Goal: Task Accomplishment & Management: Use online tool/utility

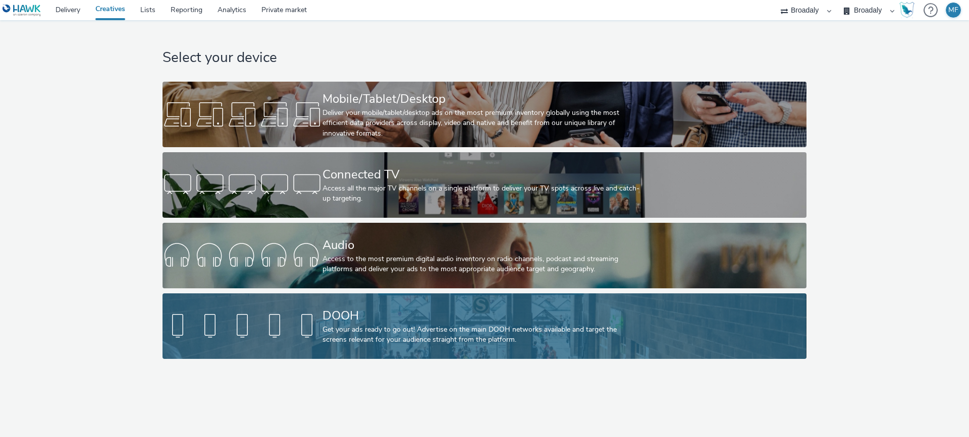
click at [351, 323] on div "DOOH" at bounding box center [482, 316] width 320 height 18
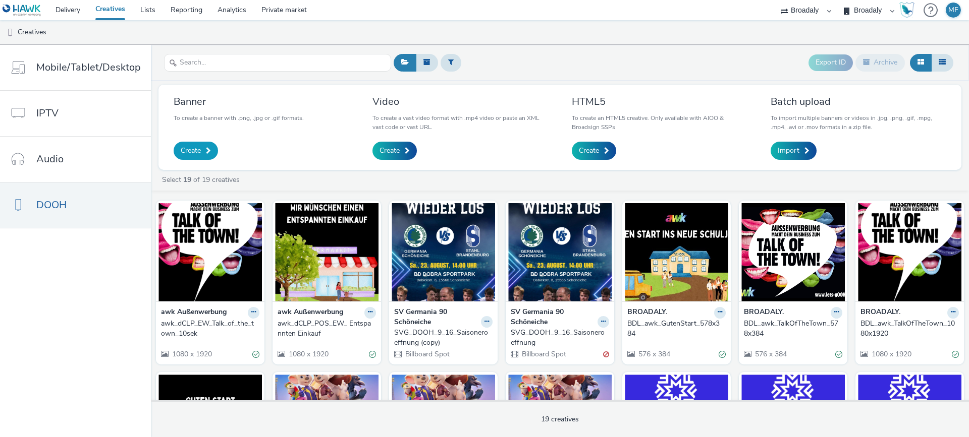
click at [198, 150] on span "Create" at bounding box center [191, 151] width 20 height 10
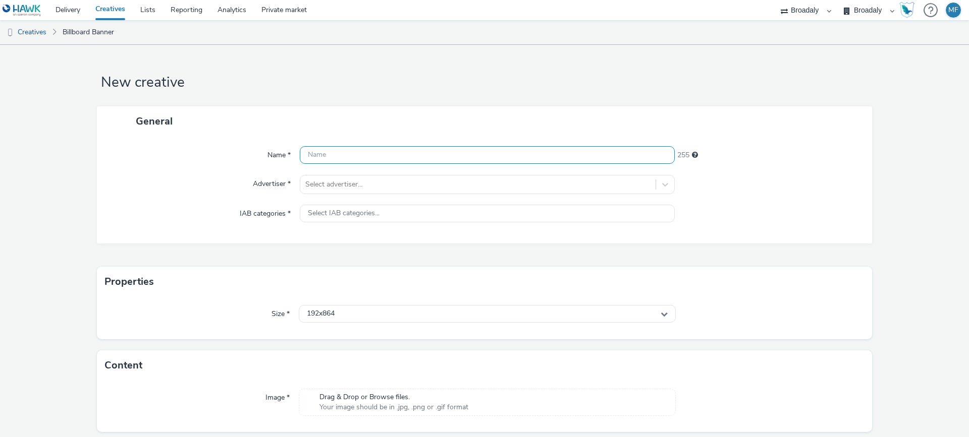
click at [356, 155] on input "text" at bounding box center [487, 155] width 375 height 18
type input "DOOH_Berlin_Food_Week_DCLB"
click at [343, 183] on div at bounding box center [477, 185] width 345 height 12
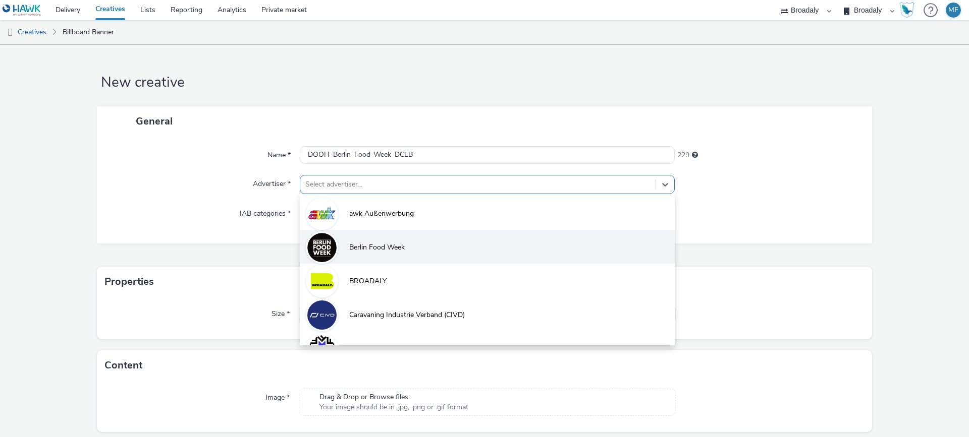
click at [407, 250] on li "Berlin Food Week" at bounding box center [487, 247] width 375 height 34
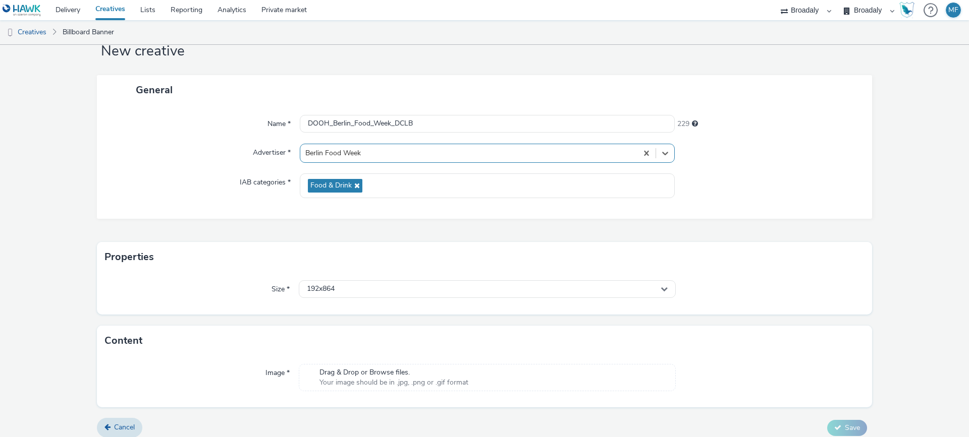
scroll to position [39, 0]
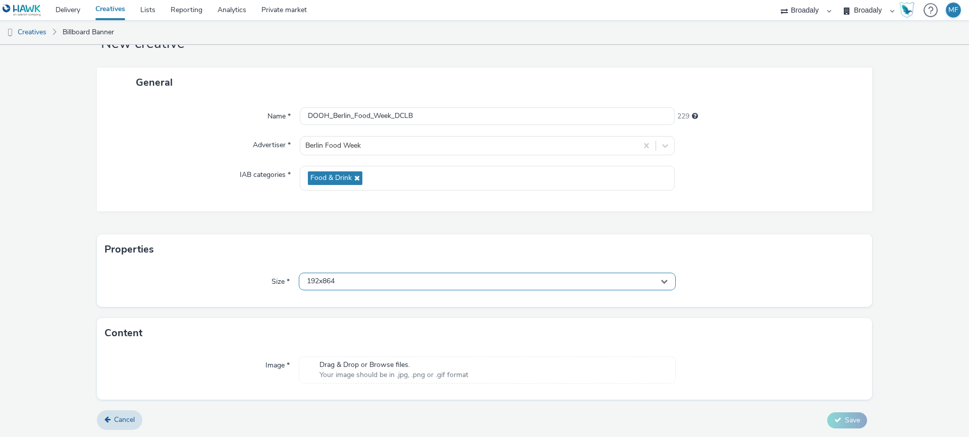
click at [369, 281] on div "192x864" at bounding box center [487, 282] width 377 height 18
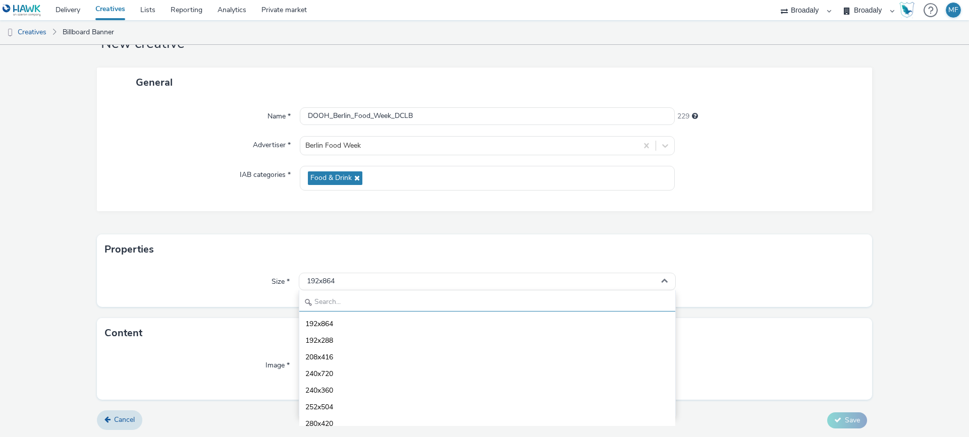
click at [365, 300] on input "text" at bounding box center [487, 303] width 376 height 18
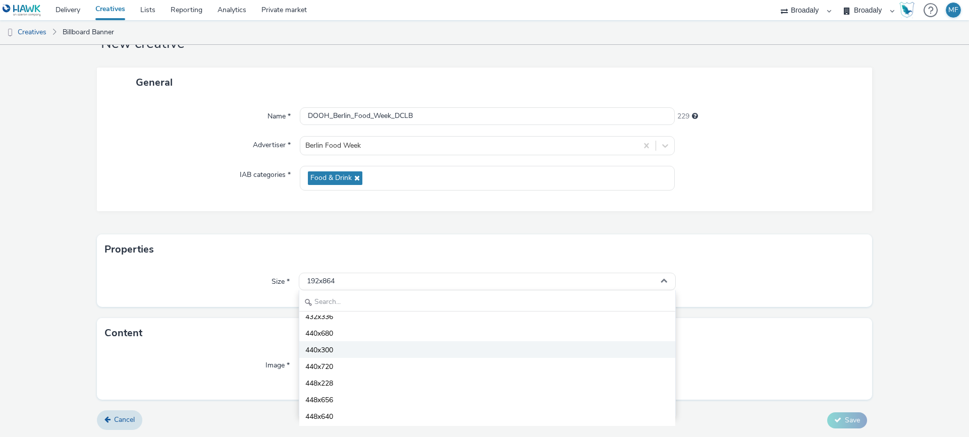
click at [324, 353] on span "440x300" at bounding box center [319, 351] width 28 height 10
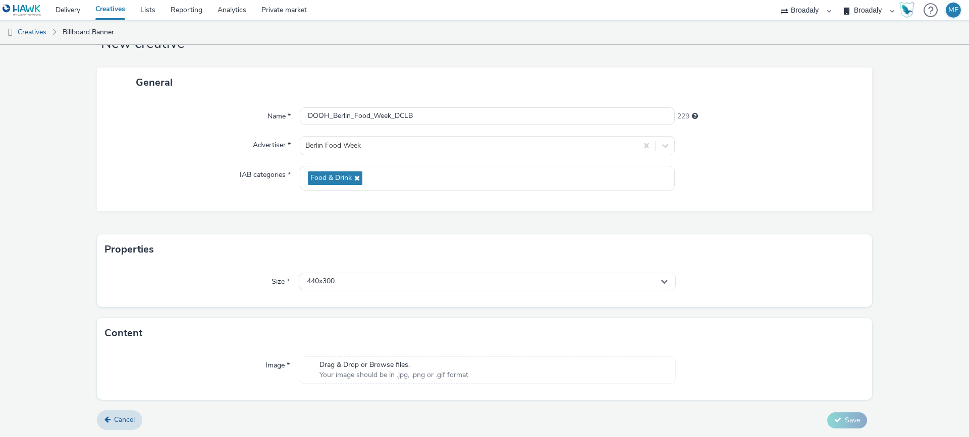
click at [365, 374] on span "Your image should be in .jpg, .png or .gif format" at bounding box center [393, 375] width 149 height 10
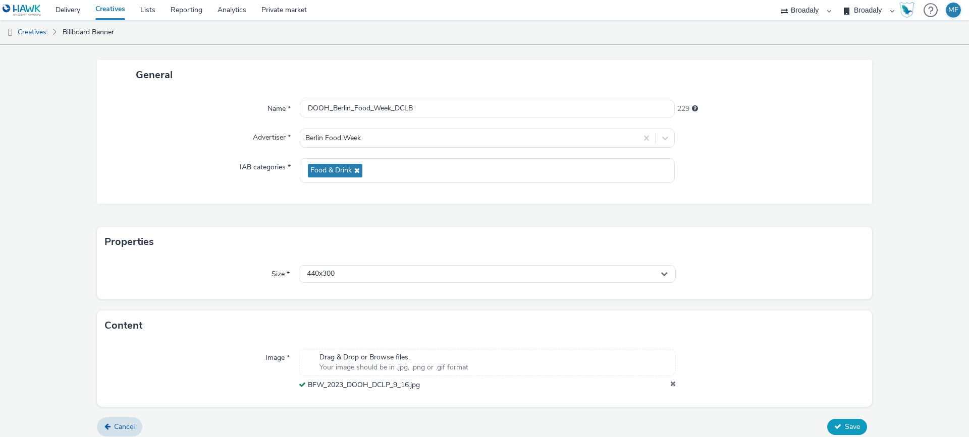
scroll to position [53, 0]
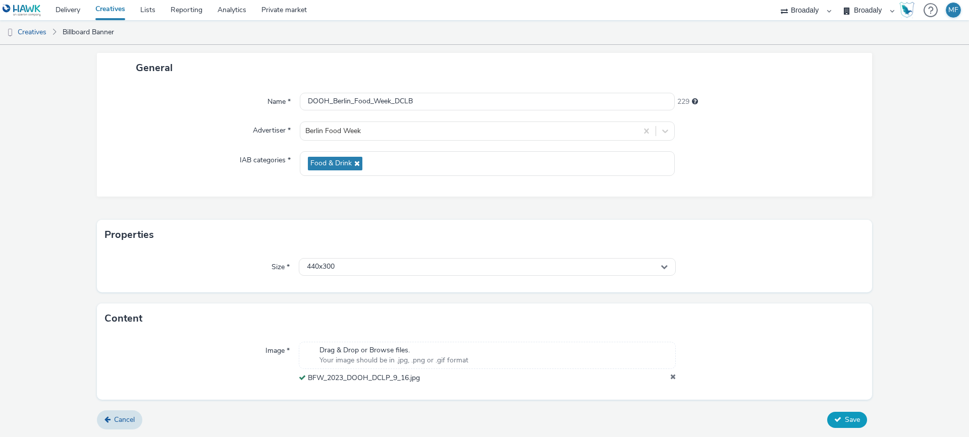
click at [835, 413] on button "Save" at bounding box center [847, 420] width 40 height 16
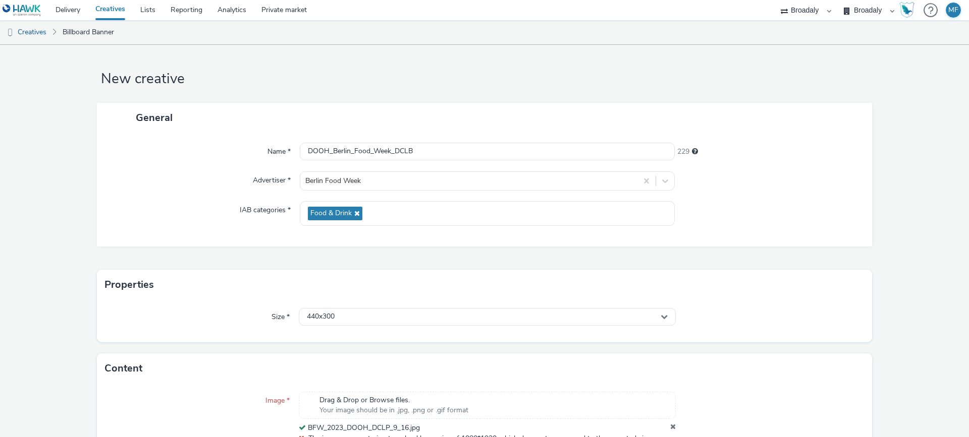
scroll to position [0, 0]
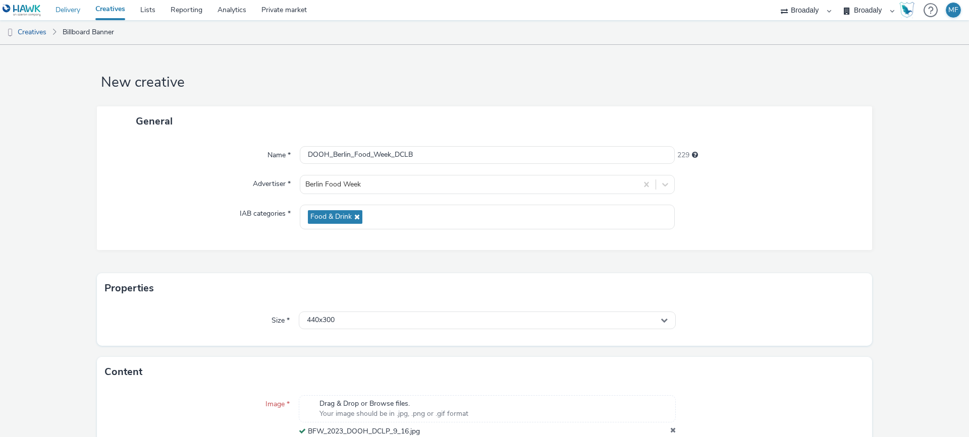
click at [66, 14] on link "Delivery" at bounding box center [68, 10] width 40 height 20
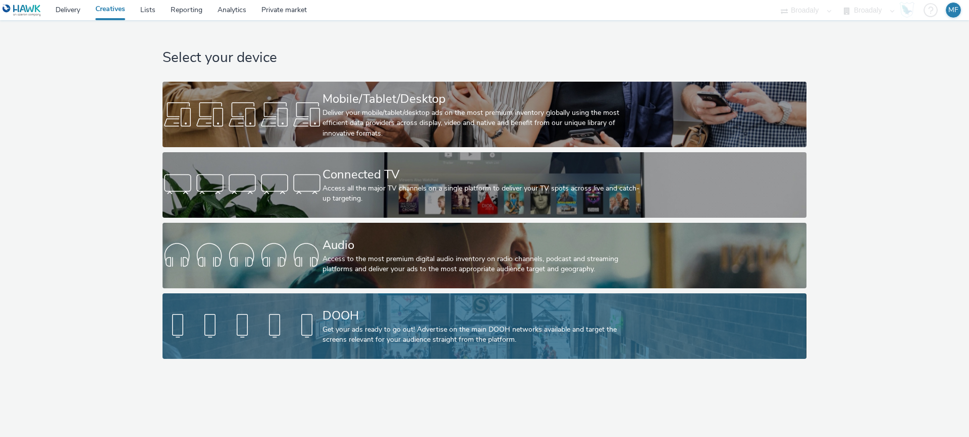
click at [471, 327] on div "Get your ads ready to go out! Advertise on the main DOOH networks available and…" at bounding box center [482, 335] width 320 height 21
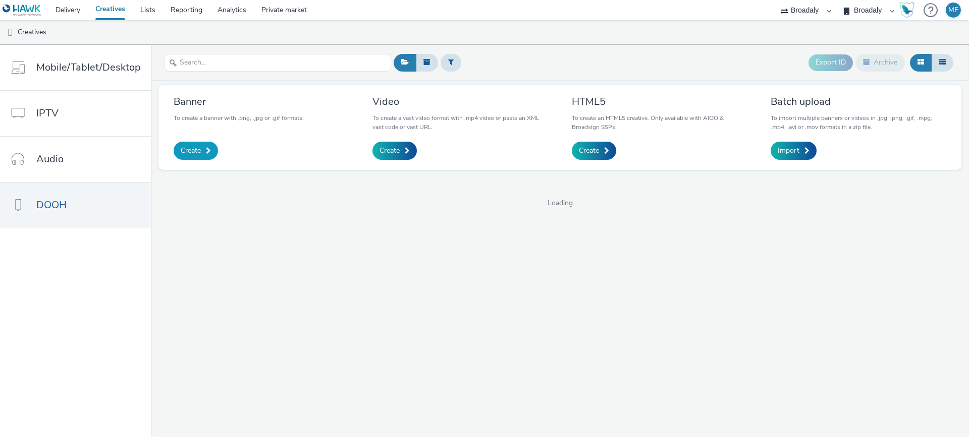
click at [181, 142] on link "Create" at bounding box center [196, 151] width 44 height 18
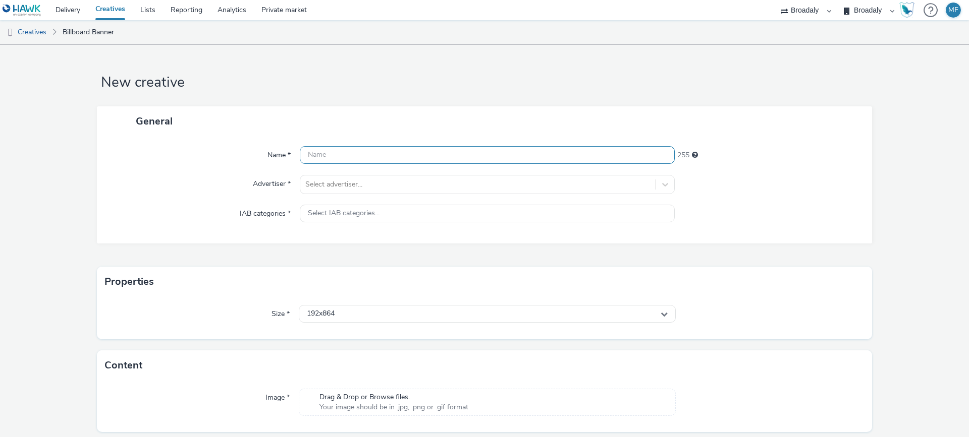
click at [338, 152] on input "text" at bounding box center [487, 155] width 375 height 18
type input "D"
type input "O"
click at [330, 155] on input "DOOH_Food_Week_Berlin" at bounding box center [487, 155] width 375 height 18
drag, startPoint x: 394, startPoint y: 156, endPoint x: 462, endPoint y: 157, distance: 68.1
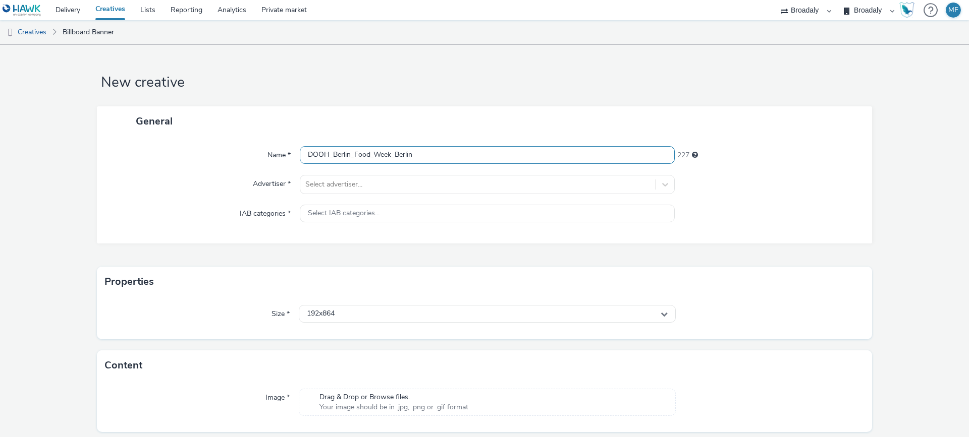
click at [462, 157] on input "DOOH_Berlin_Food_Week_Berlin" at bounding box center [487, 155] width 375 height 18
type input "DOOH_Berlin_Food_Week"
click at [758, 198] on div "Name * DOOH_Berlin_Food_Week 234 Advertiser * Select advertiser... IAB categori…" at bounding box center [484, 189] width 775 height 107
click at [478, 179] on div at bounding box center [477, 185] width 345 height 12
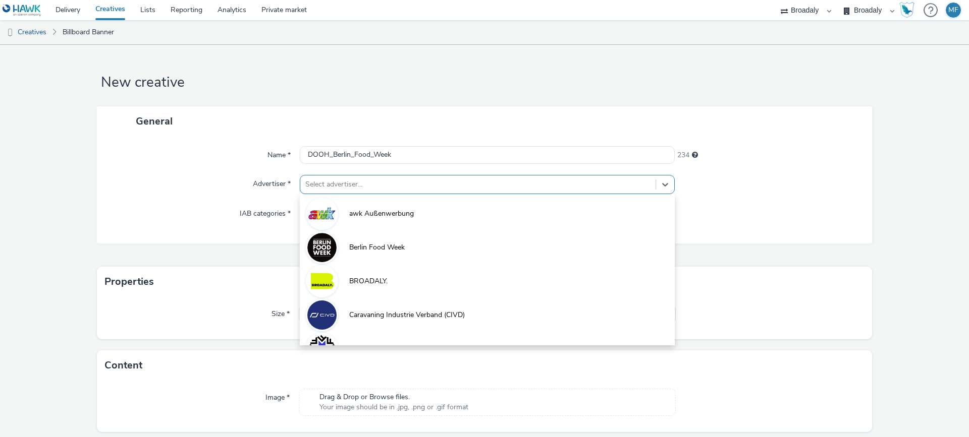
click at [389, 247] on span "Berlin Food Week" at bounding box center [376, 248] width 55 height 10
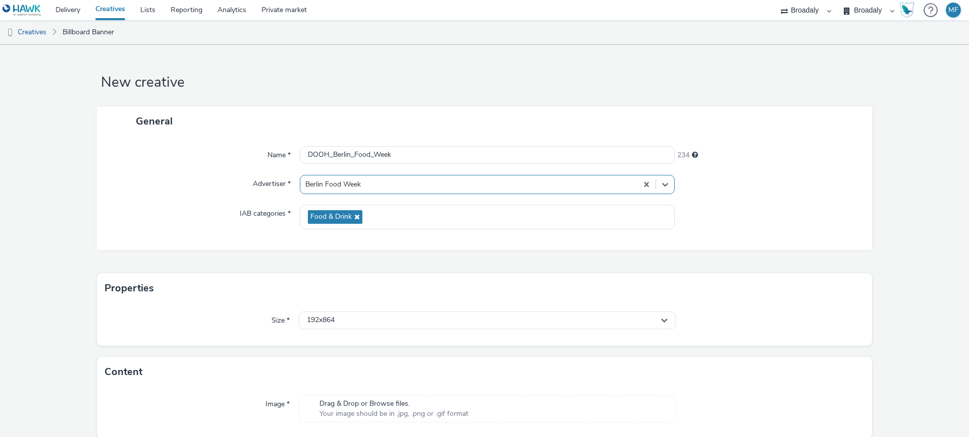
click at [353, 340] on div "Size * 192x864" at bounding box center [484, 325] width 775 height 42
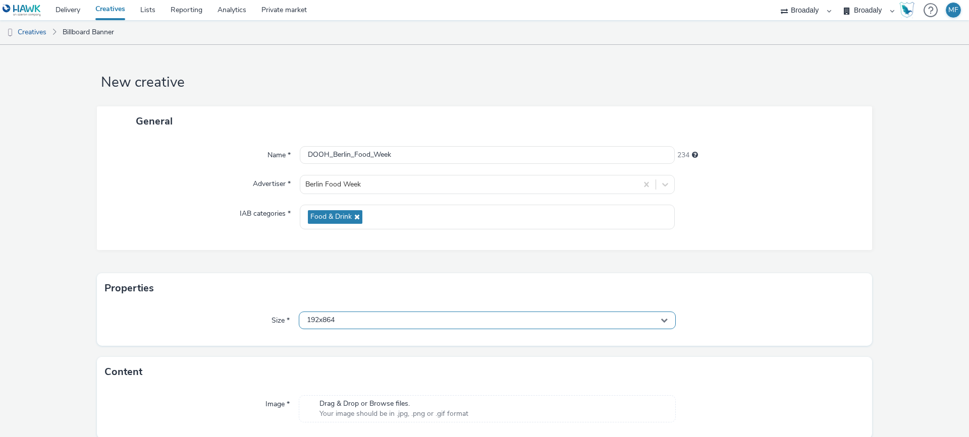
click at [362, 327] on div "192x864" at bounding box center [487, 321] width 377 height 18
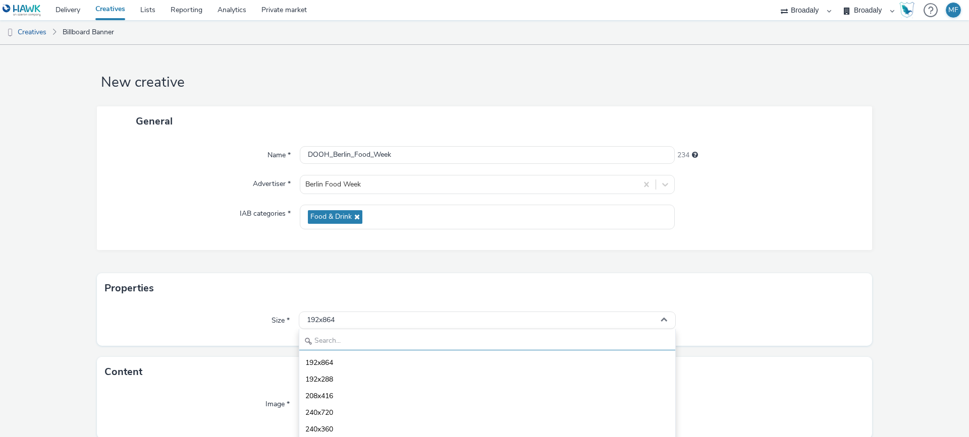
click at [367, 350] on input "text" at bounding box center [487, 342] width 376 height 18
type input "108"
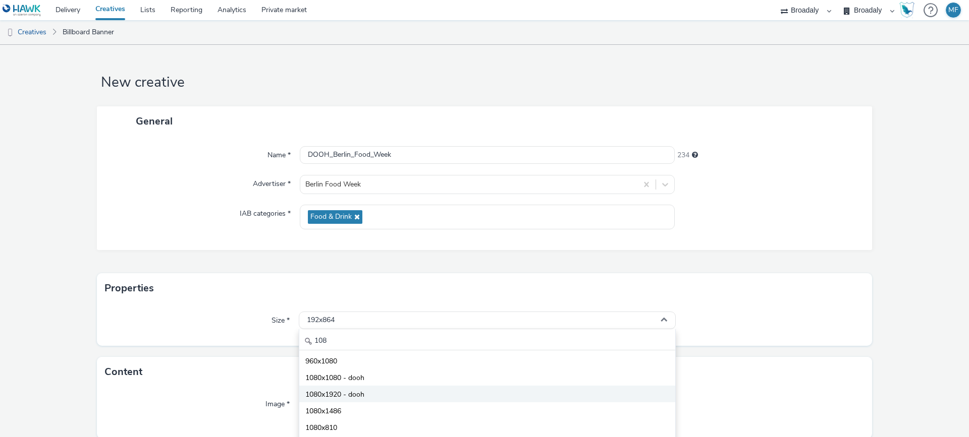
click at [353, 392] on span "1080x1920 - dooh" at bounding box center [334, 395] width 59 height 10
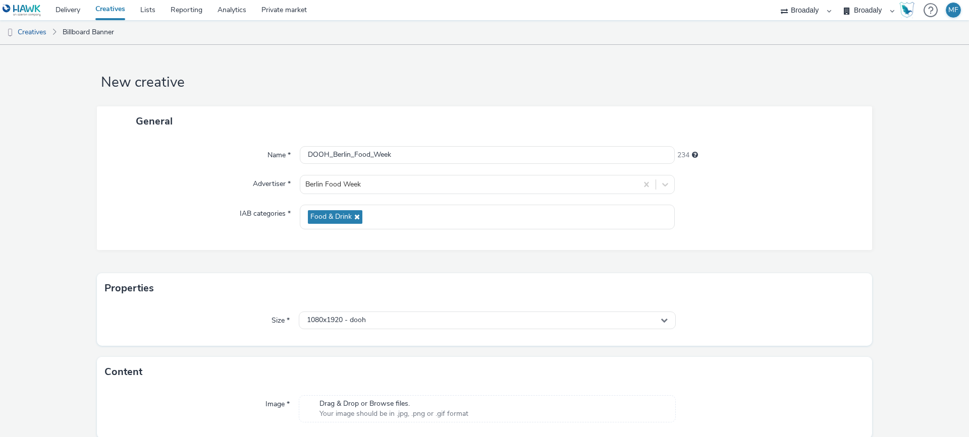
click at [492, 277] on div "Properties" at bounding box center [484, 288] width 775 height 30
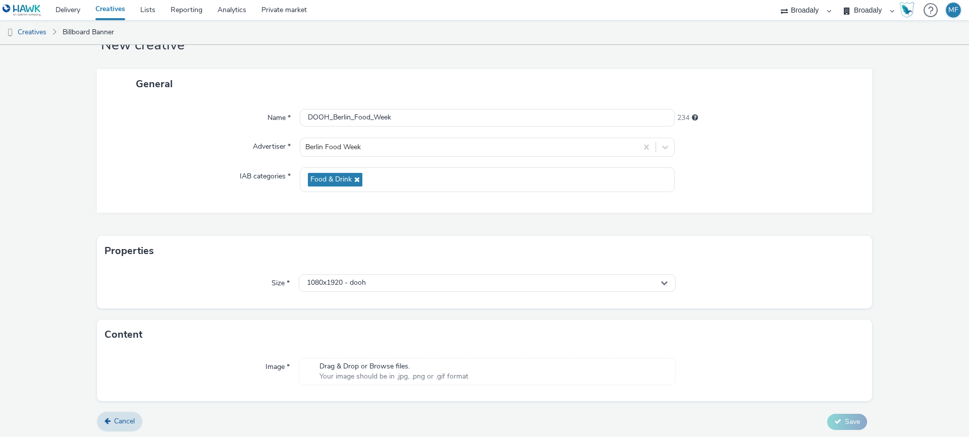
scroll to position [39, 0]
click at [426, 368] on span "Drag & Drop or Browse files." at bounding box center [393, 365] width 149 height 10
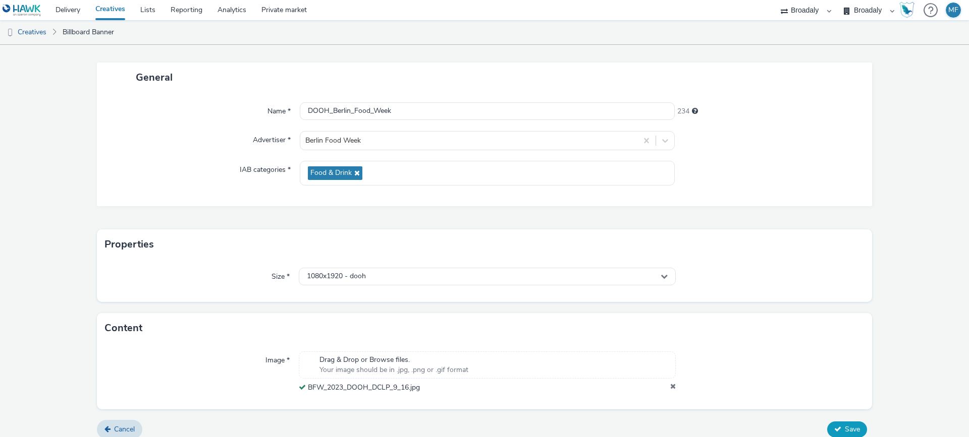
scroll to position [53, 0]
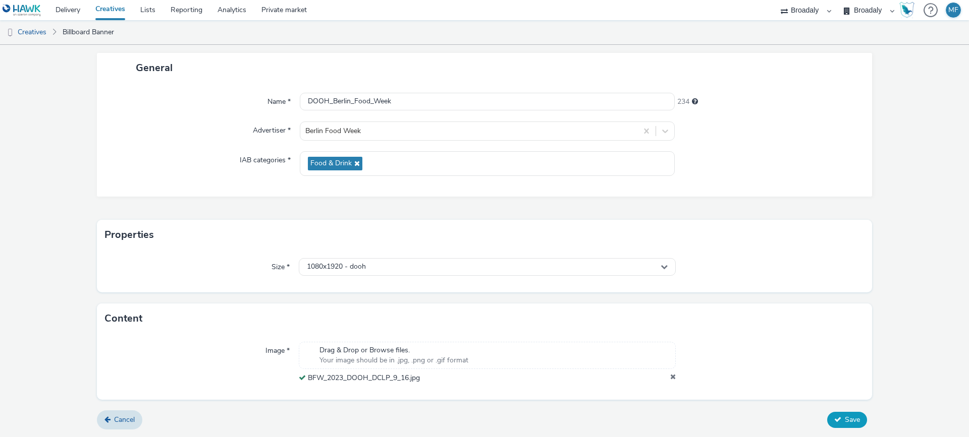
click at [827, 425] on button "Save" at bounding box center [847, 420] width 40 height 16
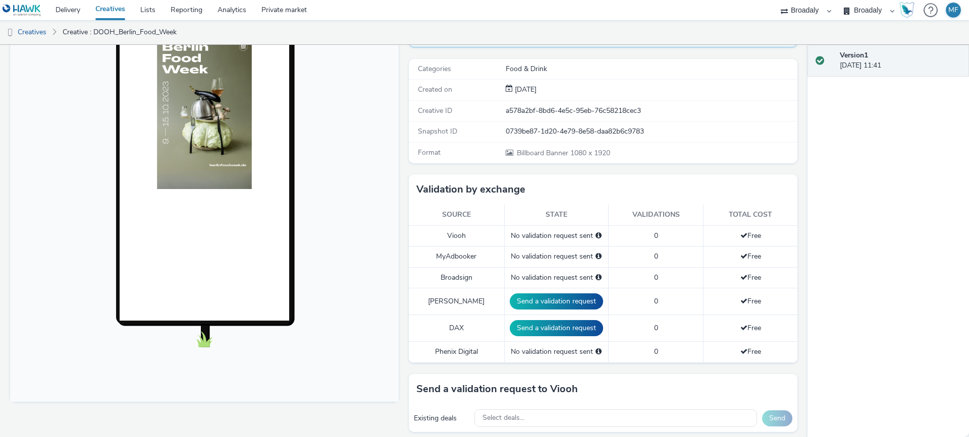
scroll to position [132, 0]
drag, startPoint x: 450, startPoint y: 224, endPoint x: 460, endPoint y: 227, distance: 11.0
click at [460, 227] on td "Viooh" at bounding box center [456, 235] width 95 height 21
drag, startPoint x: 434, startPoint y: 247, endPoint x: 482, endPoint y: 249, distance: 48.0
click at [482, 249] on td "MyAdbooker" at bounding box center [456, 256] width 95 height 21
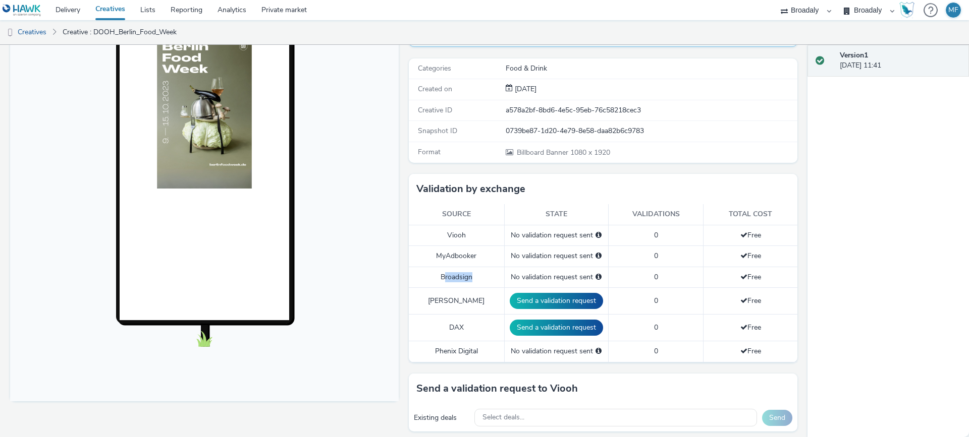
drag, startPoint x: 438, startPoint y: 270, endPoint x: 470, endPoint y: 267, distance: 31.4
click at [470, 267] on td "Broadsign" at bounding box center [456, 277] width 95 height 21
click at [461, 292] on td "Stroer" at bounding box center [456, 301] width 95 height 27
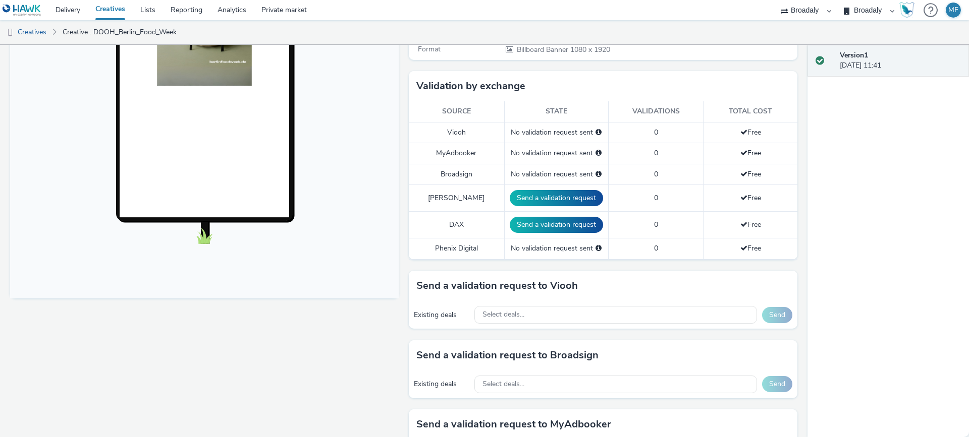
scroll to position [232, 0]
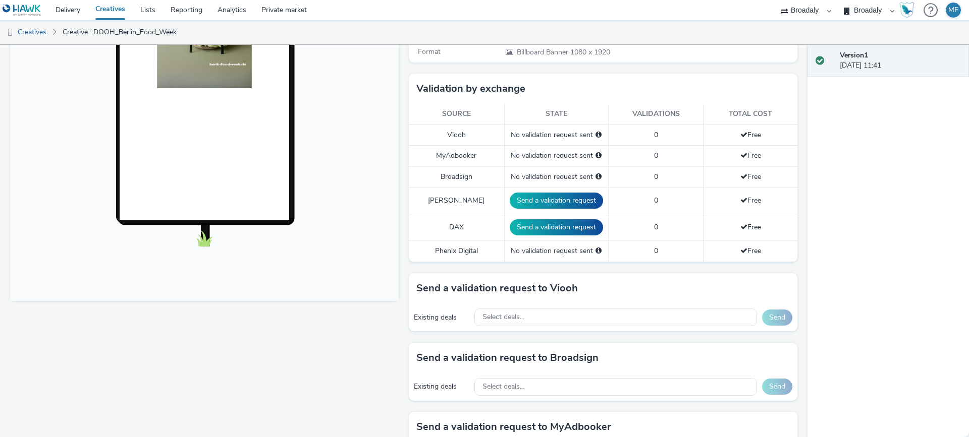
click at [512, 318] on div "Existing deals Select deals... Send" at bounding box center [603, 318] width 388 height 28
click at [515, 313] on div "Select deals..." at bounding box center [615, 318] width 283 height 18
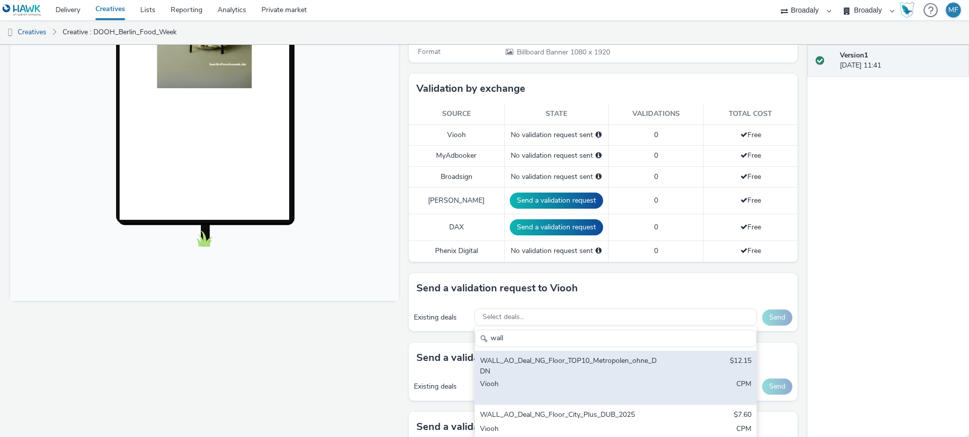
scroll to position [2, 0]
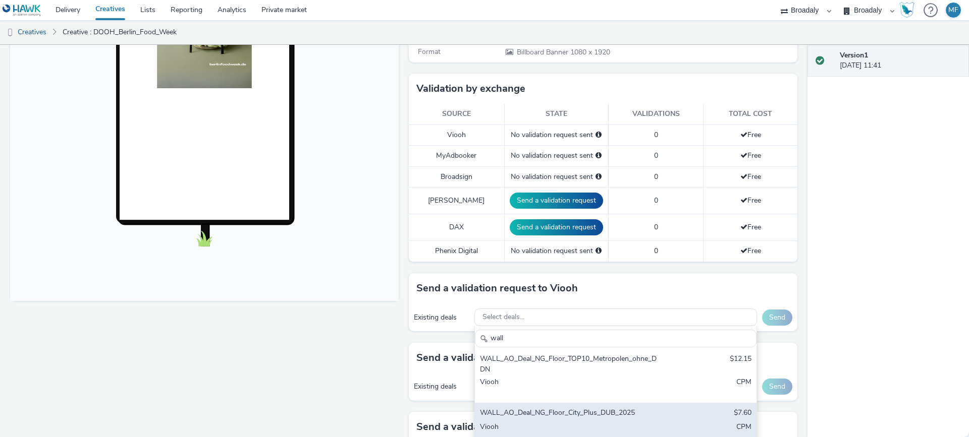
type input "wall"
click at [648, 412] on div "WALL_AO_Deal_NG_Floor_City_Plus_DUB_2025 $7.60 Viooh CPM" at bounding box center [616, 420] width 282 height 35
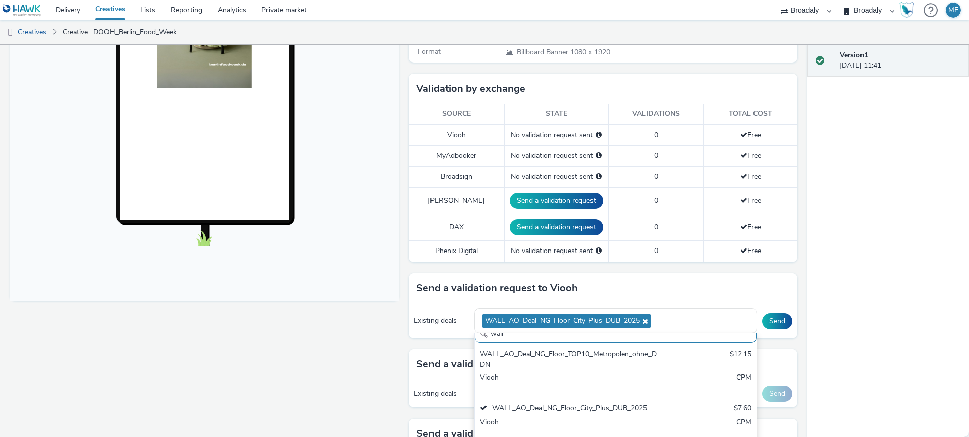
click at [878, 247] on div "Version 1 15 September 2025, 11:41" at bounding box center [887, 241] width 161 height 393
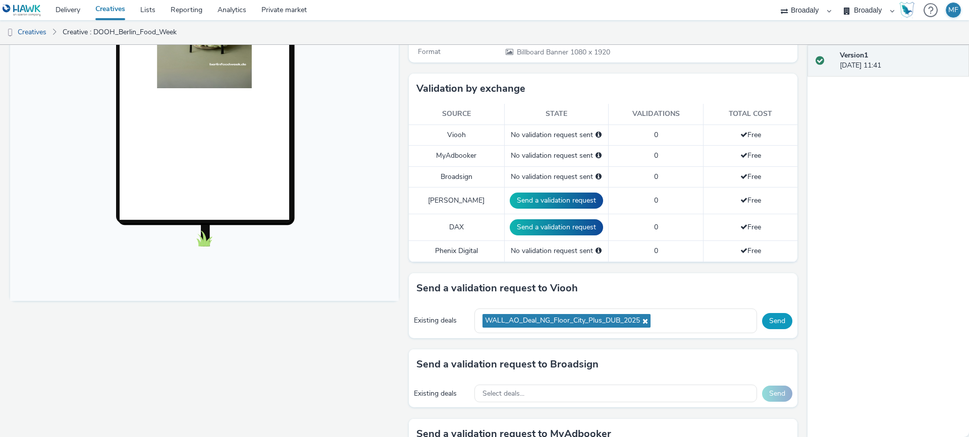
click at [770, 314] on button "Send" at bounding box center [777, 321] width 30 height 16
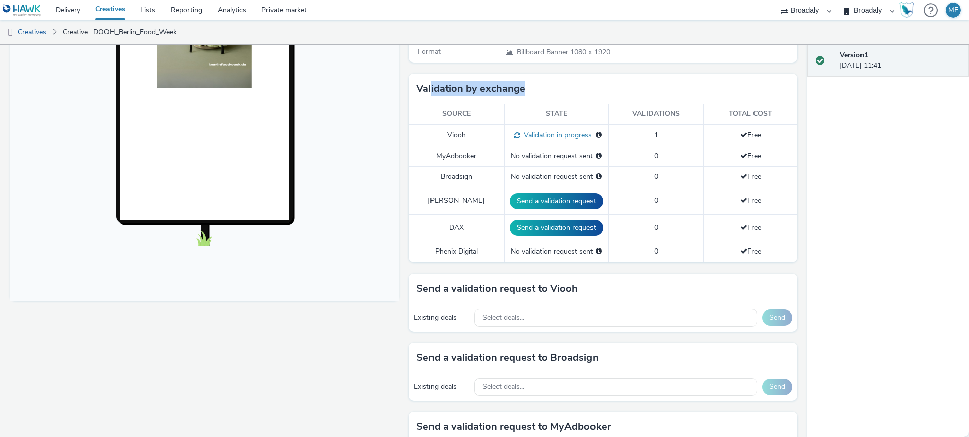
drag, startPoint x: 426, startPoint y: 80, endPoint x: 526, endPoint y: 77, distance: 99.4
click at [526, 77] on div "Validation by exchange" at bounding box center [603, 89] width 388 height 30
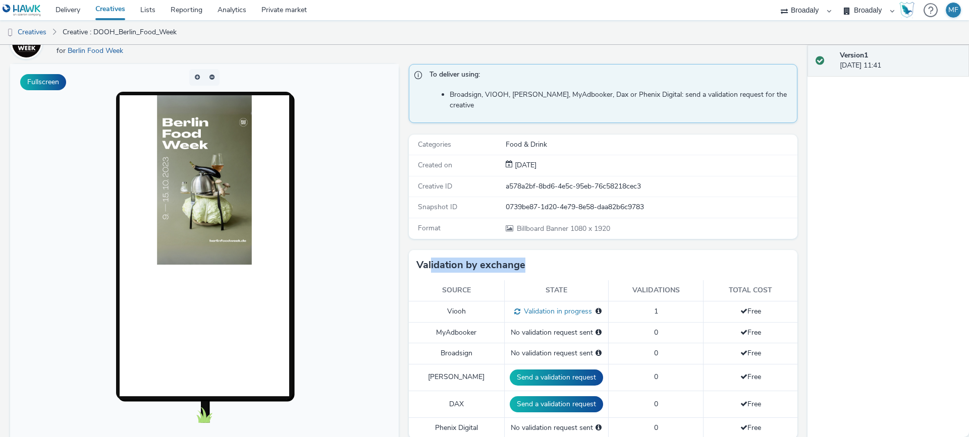
scroll to position [33, 0]
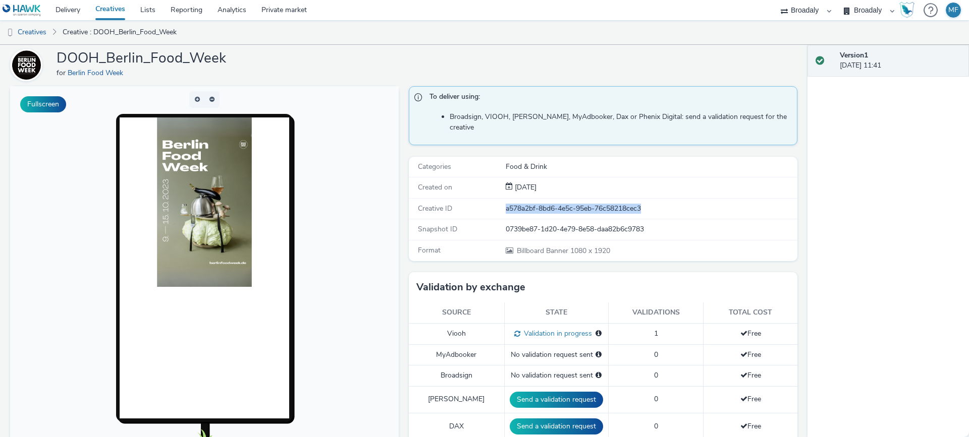
drag, startPoint x: 500, startPoint y: 201, endPoint x: 638, endPoint y: 202, distance: 137.7
click at [638, 204] on div "a578a2bf-8bd6-4e5c-95eb-76c58218cec3" at bounding box center [651, 209] width 291 height 10
